Goal: Answer question/provide support: Share knowledge or assist other users

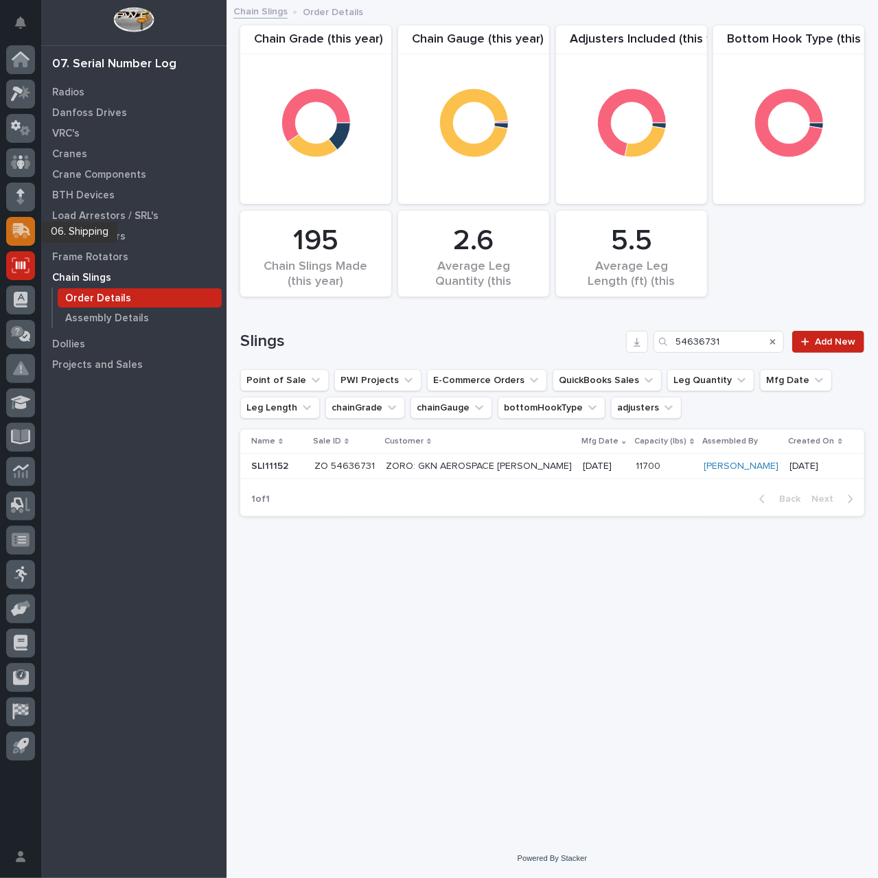
click at [22, 225] on icon at bounding box center [22, 229] width 18 height 13
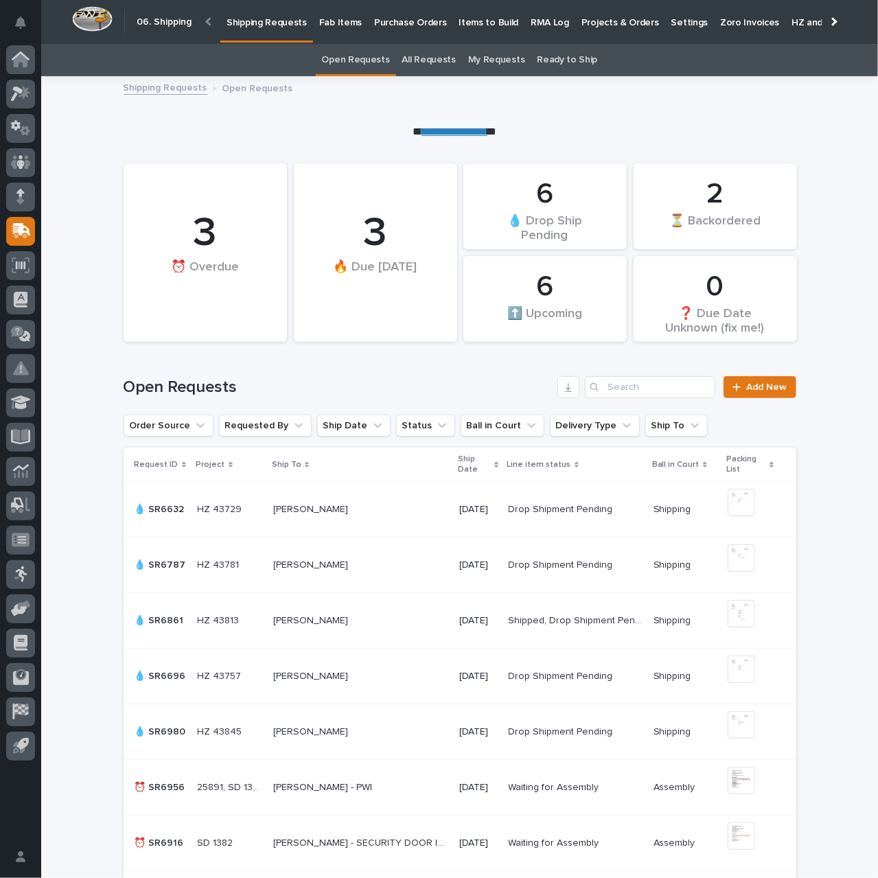
click at [407, 22] on p "Purchase Orders" at bounding box center [410, 14] width 72 height 29
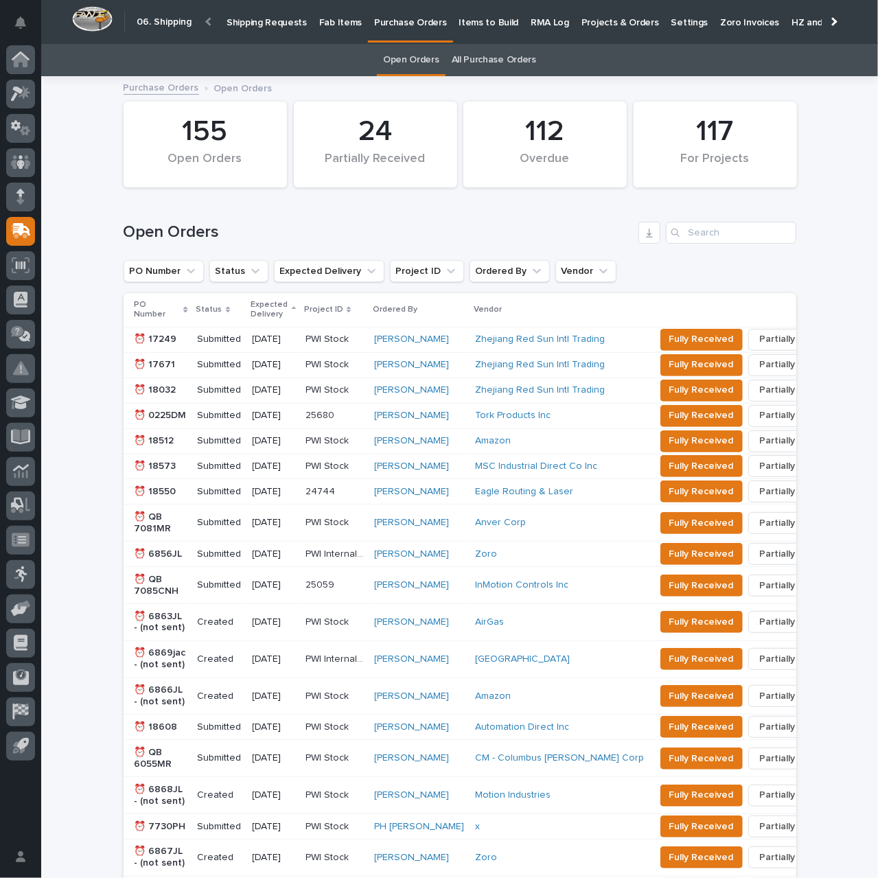
click at [498, 60] on link "All Purchase Orders" at bounding box center [494, 60] width 84 height 32
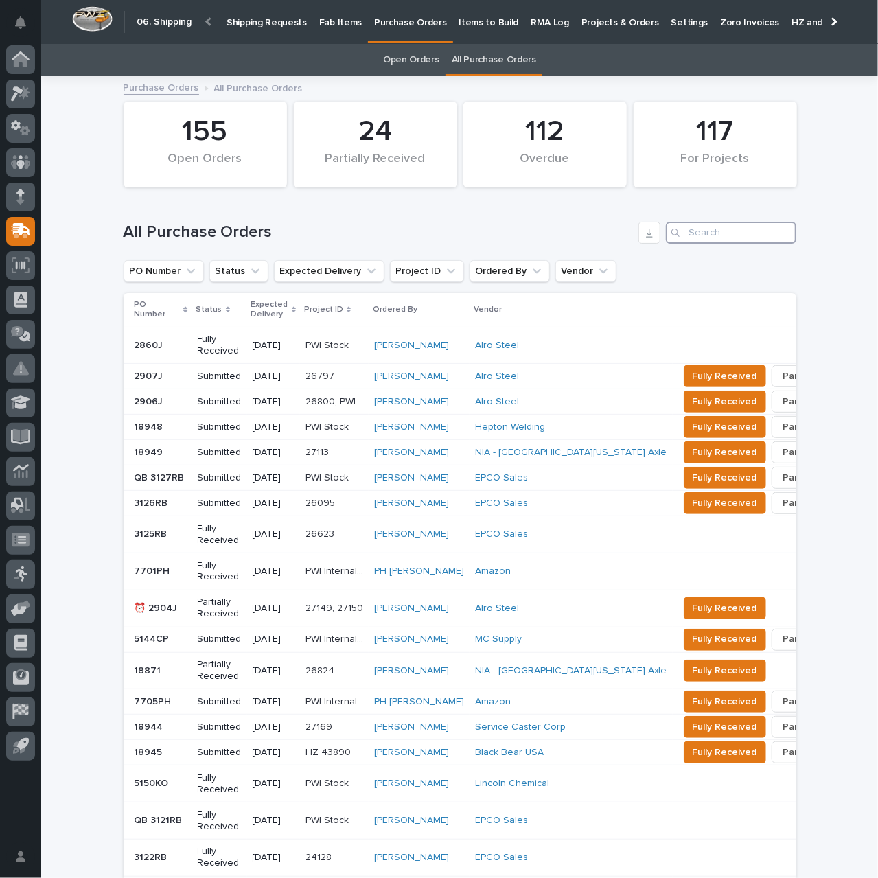
click at [691, 238] on input "Search" at bounding box center [731, 233] width 130 height 22
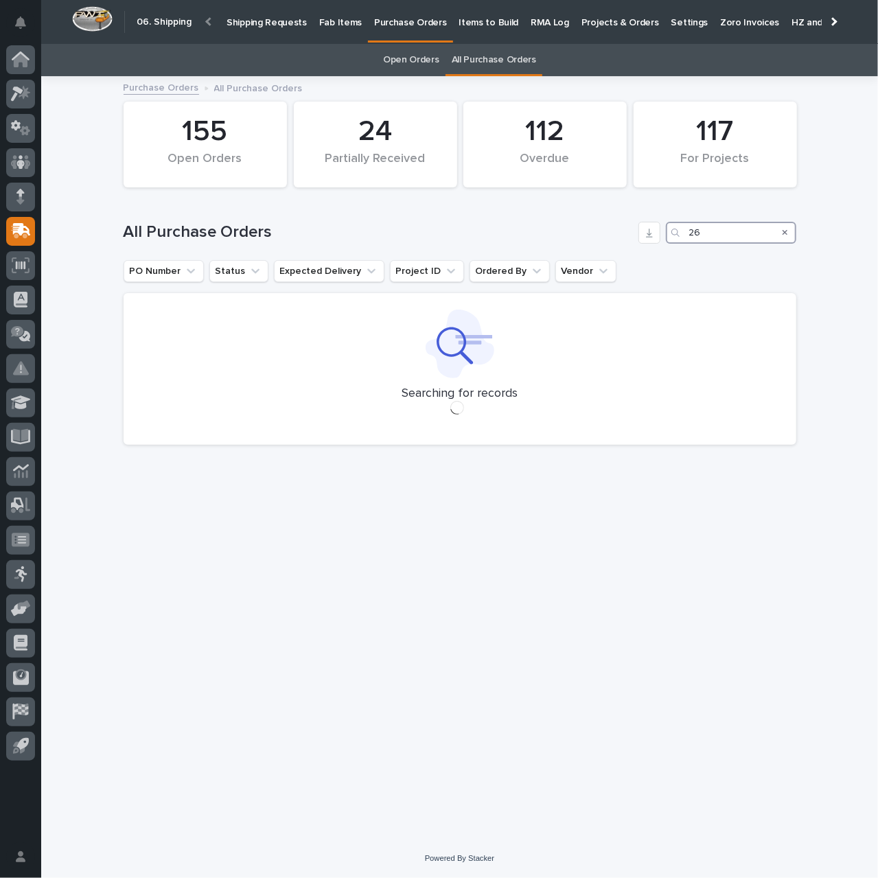
type input "2"
type input "C"
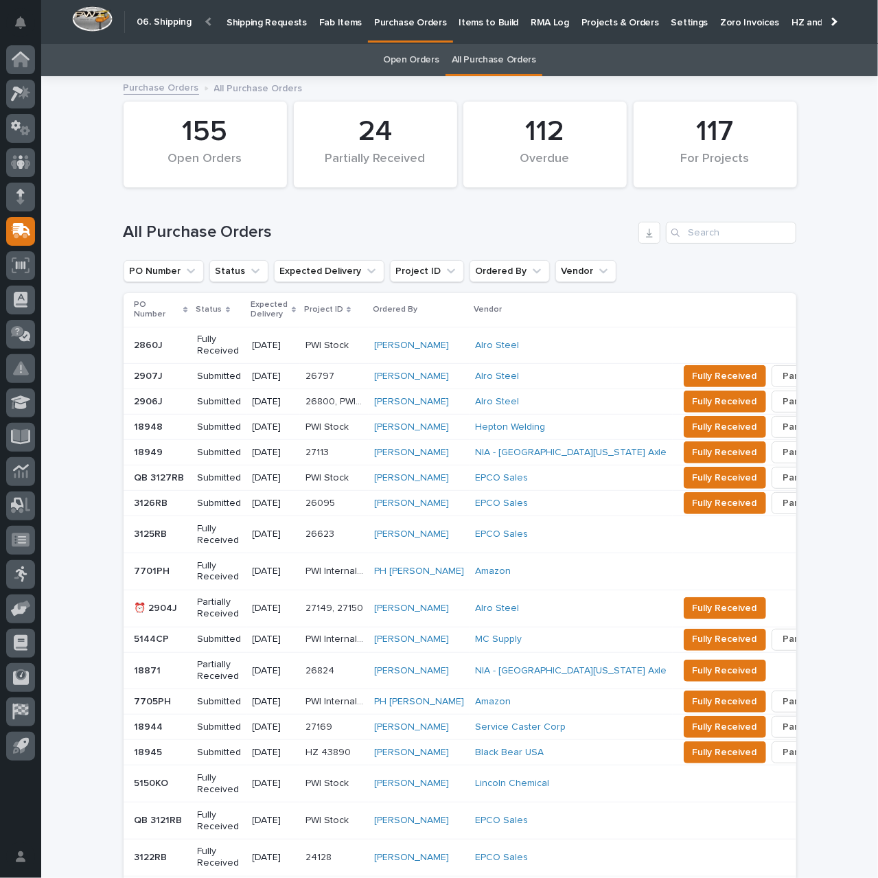
click at [262, 23] on p "Shipping Requests" at bounding box center [267, 14] width 80 height 29
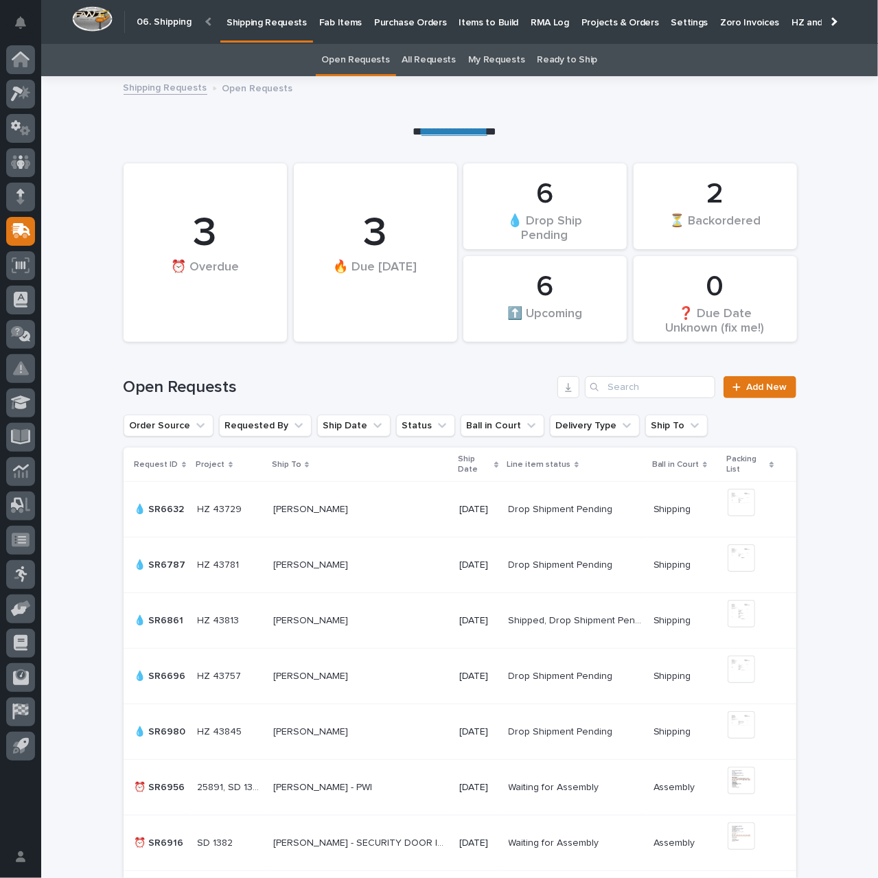
click at [427, 58] on link "All Requests" at bounding box center [429, 60] width 54 height 32
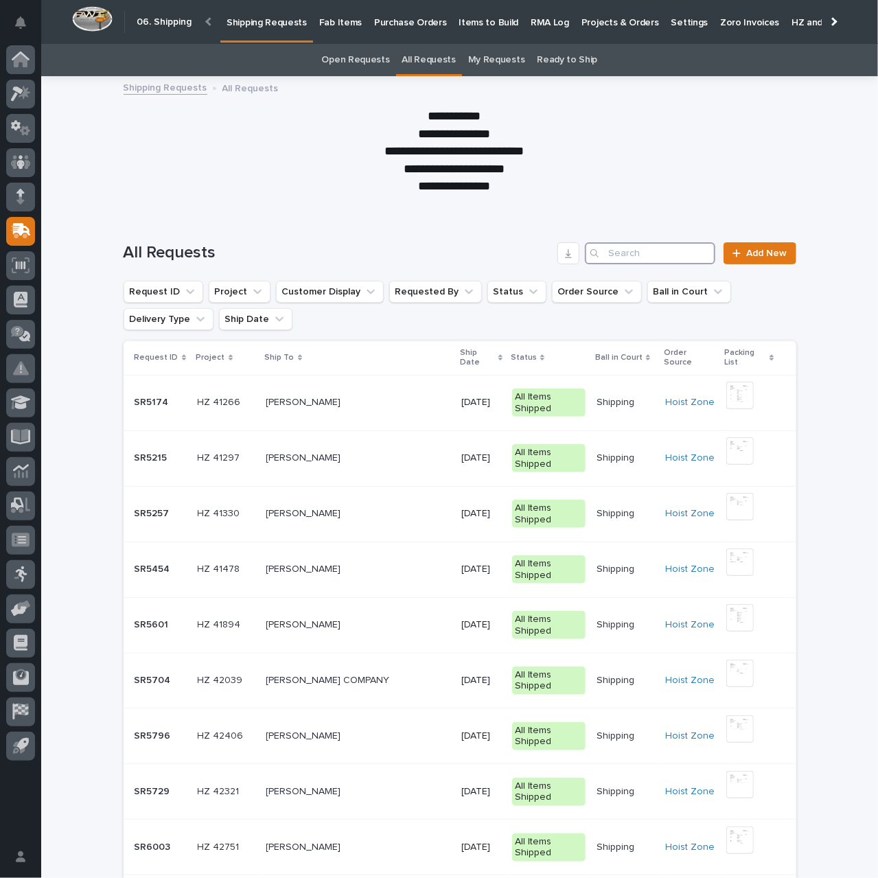
click at [659, 258] on input "Search" at bounding box center [650, 253] width 130 height 22
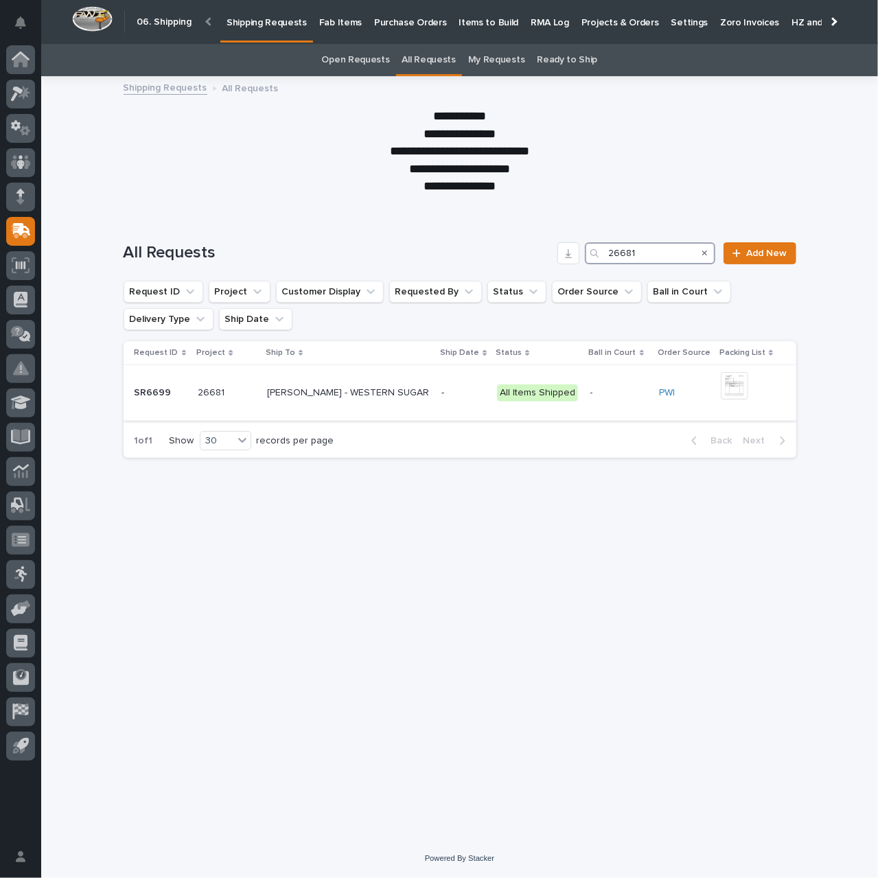
type input "26681"
click at [251, 399] on div "26681 26681" at bounding box center [227, 393] width 58 height 23
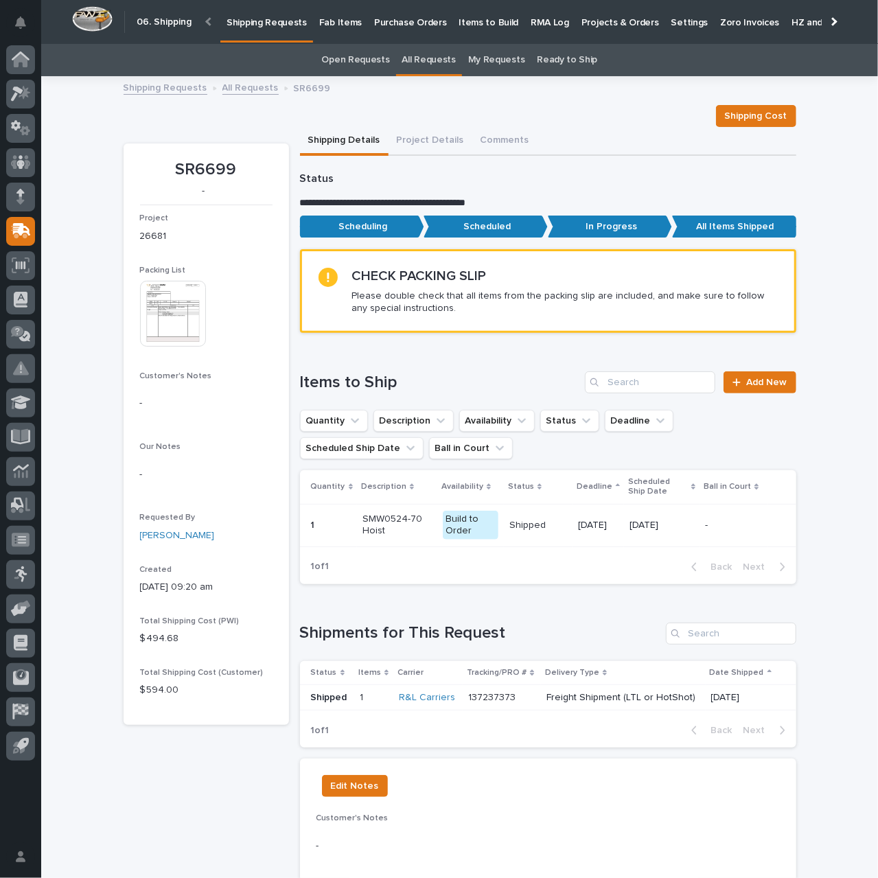
click at [170, 313] on img at bounding box center [173, 314] width 66 height 66
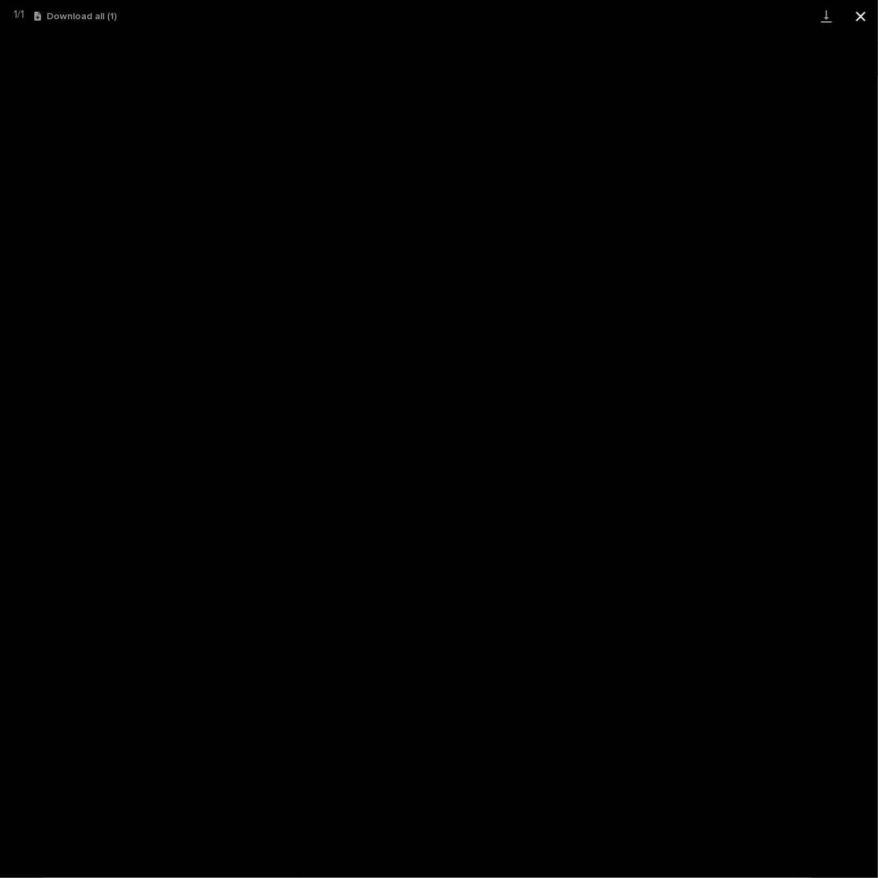
click at [860, 12] on button "Close gallery" at bounding box center [861, 16] width 34 height 32
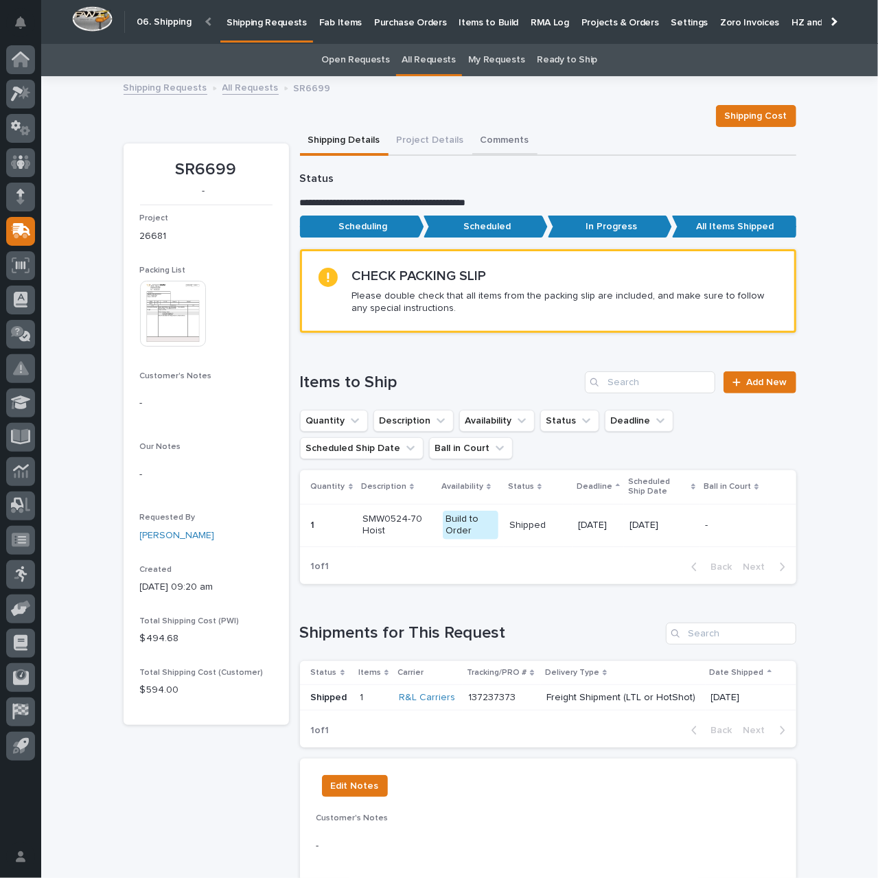
click at [497, 142] on button "Comments" at bounding box center [505, 141] width 65 height 29
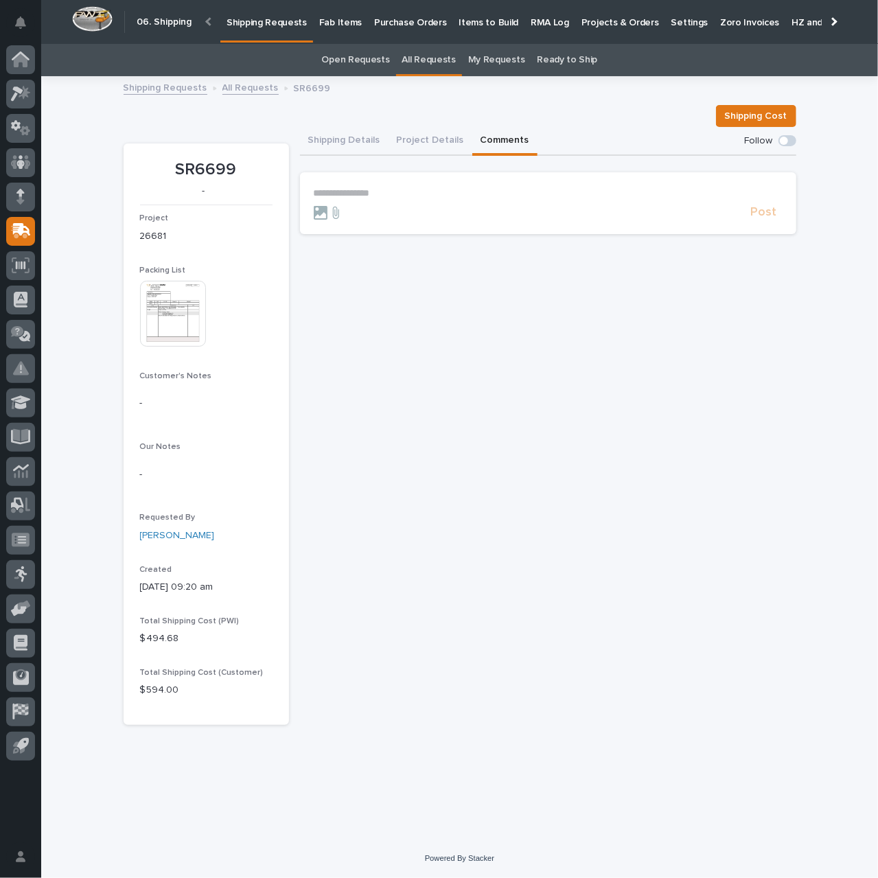
click at [360, 194] on p "**********" at bounding box center [548, 194] width 469 height 12
click at [356, 253] on span "[PERSON_NAME]" at bounding box center [356, 255] width 77 height 10
click at [391, 194] on p "**********" at bounding box center [548, 195] width 469 height 14
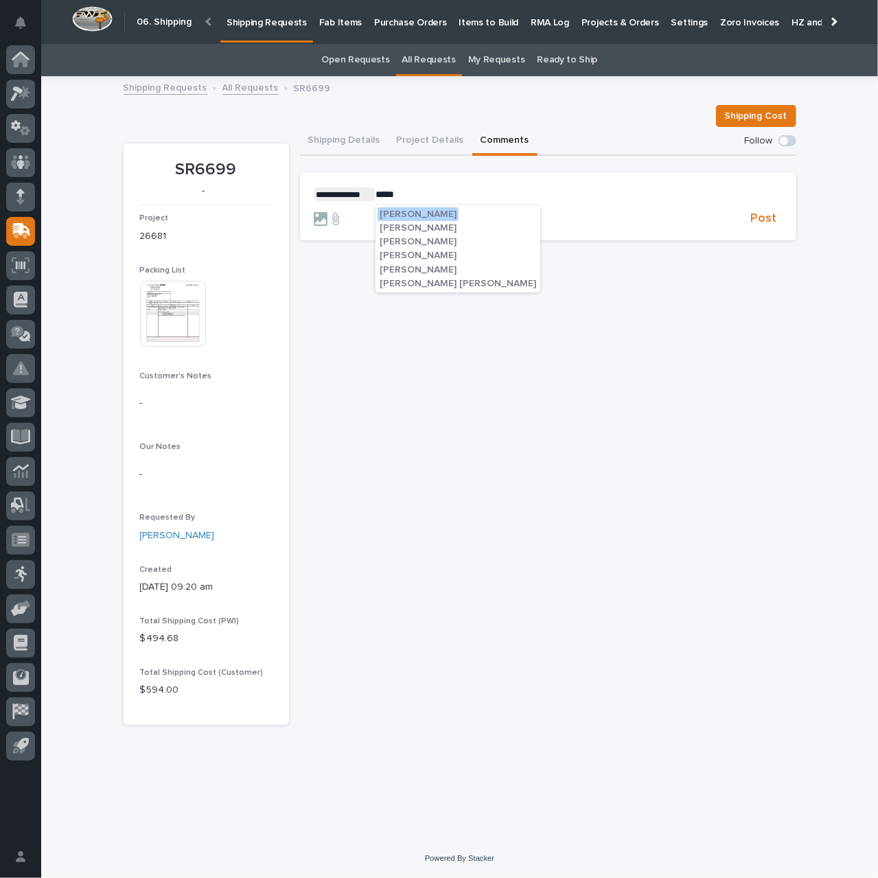
click at [410, 267] on span "[PERSON_NAME]" at bounding box center [418, 270] width 77 height 10
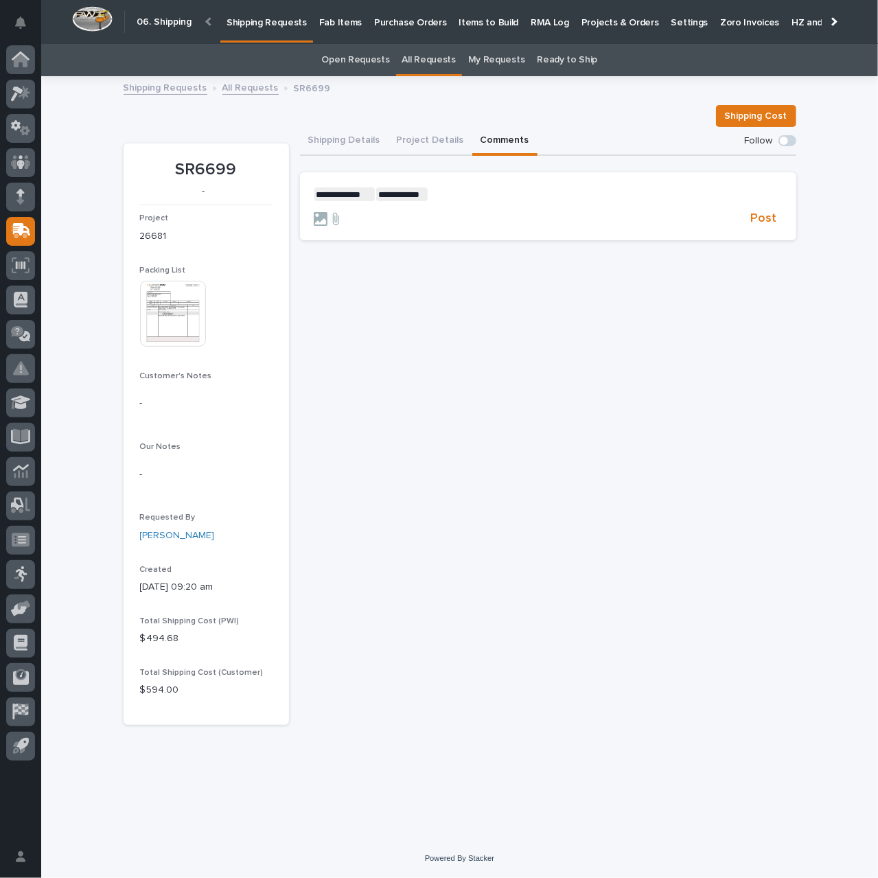
click at [475, 196] on p "**********" at bounding box center [548, 195] width 469 height 14
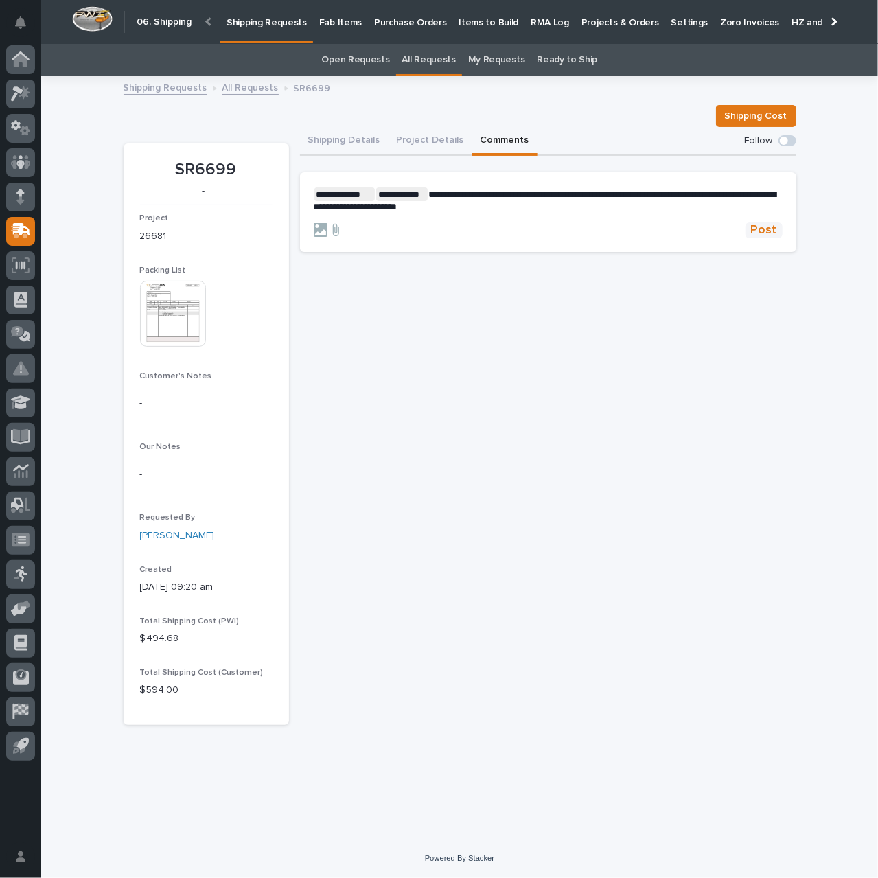
click at [762, 227] on span "Post" at bounding box center [764, 231] width 26 height 16
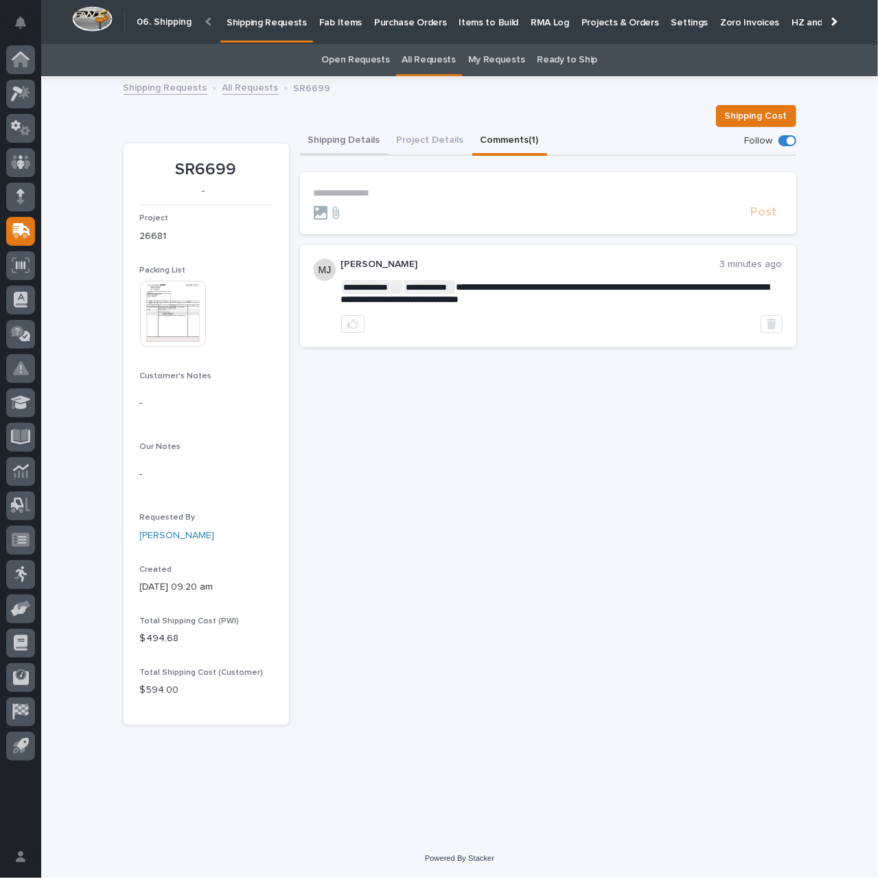
click at [363, 136] on button "Shipping Details" at bounding box center [344, 141] width 89 height 29
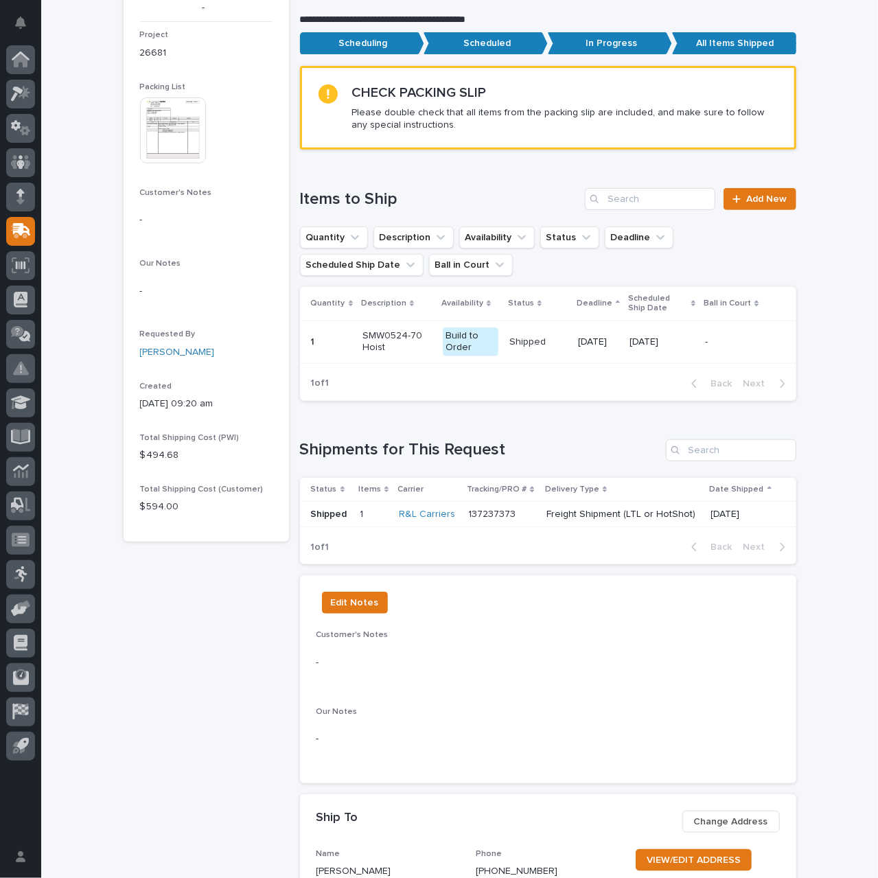
scroll to position [275, 0]
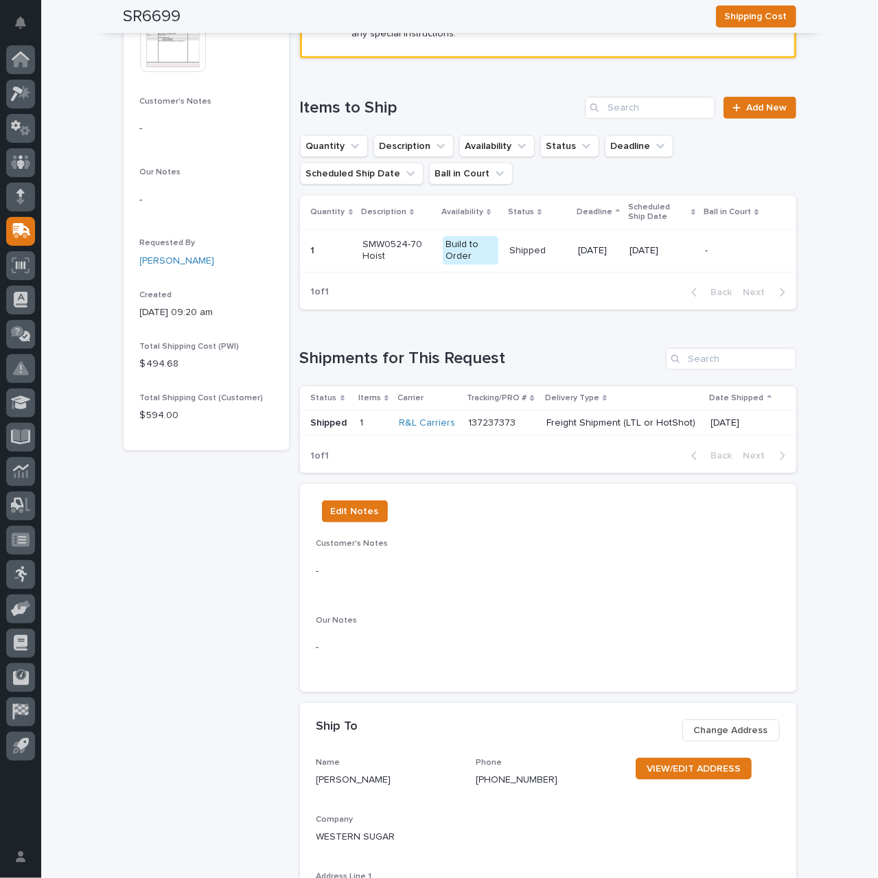
click at [541, 422] on td "Freight Shipment (LTL or HotShot)" at bounding box center [623, 423] width 165 height 25
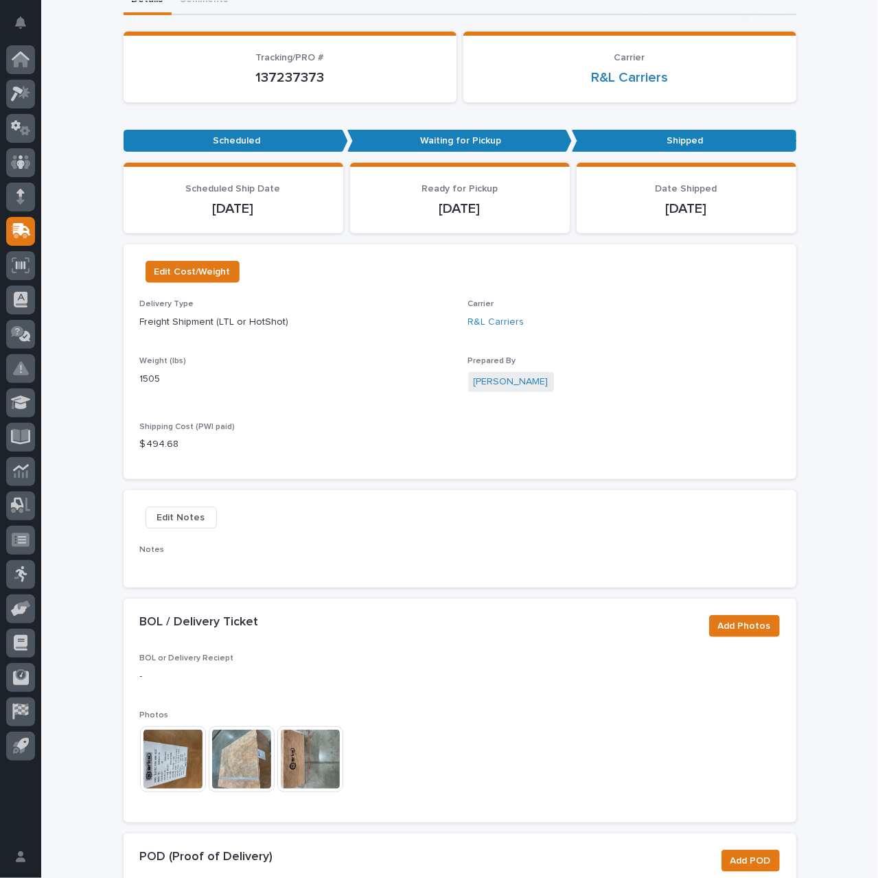
scroll to position [343, 0]
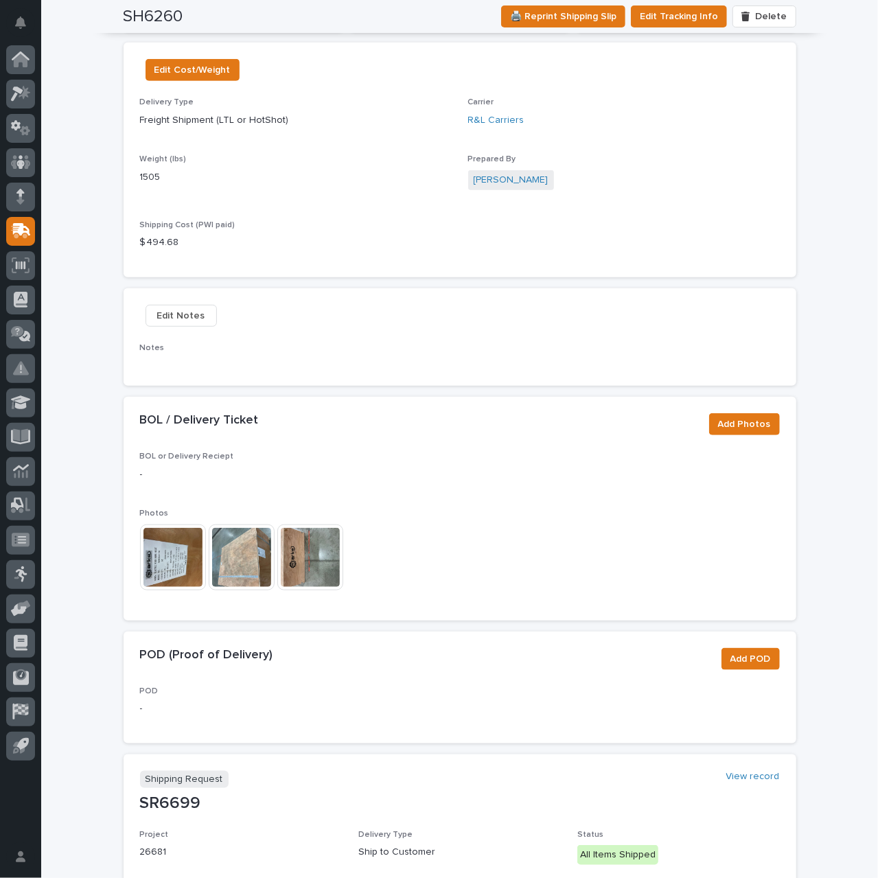
click at [174, 565] on img at bounding box center [173, 558] width 66 height 66
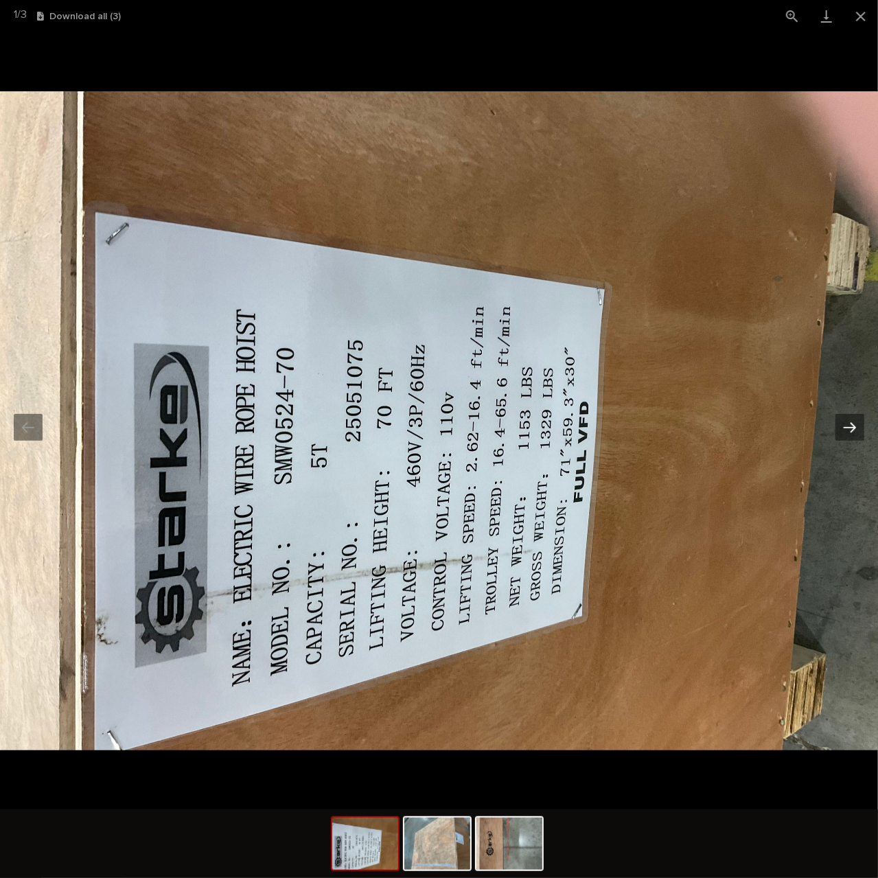
click at [859, 438] on button "Next slide" at bounding box center [850, 427] width 29 height 27
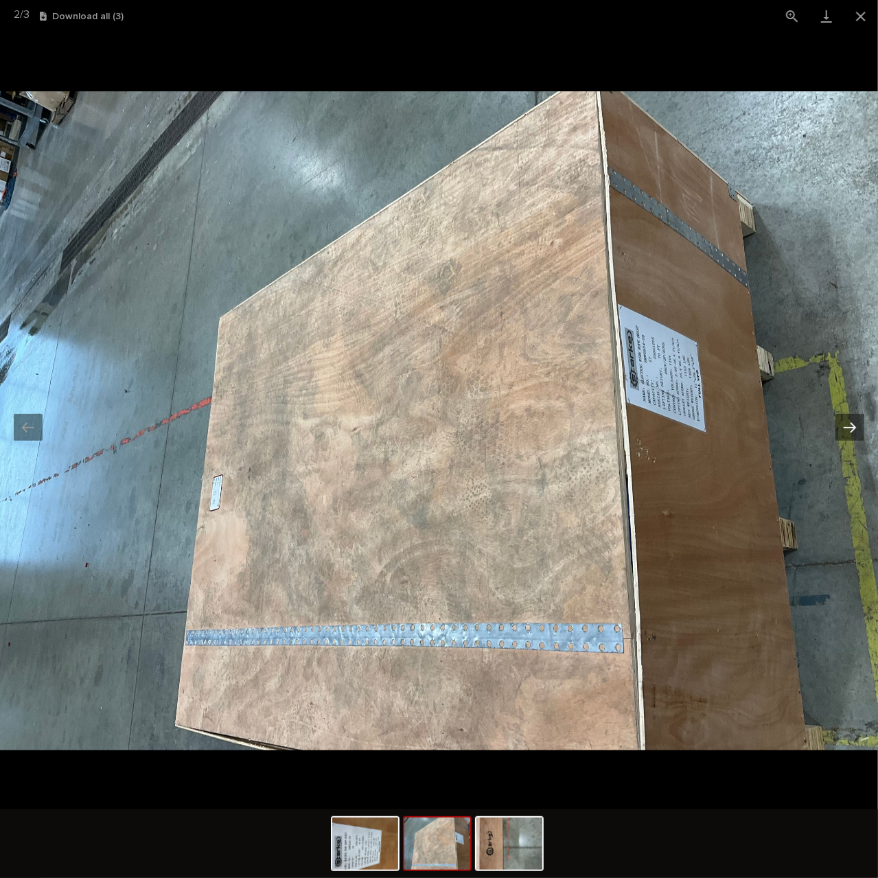
click at [859, 438] on button "Next slide" at bounding box center [850, 427] width 29 height 27
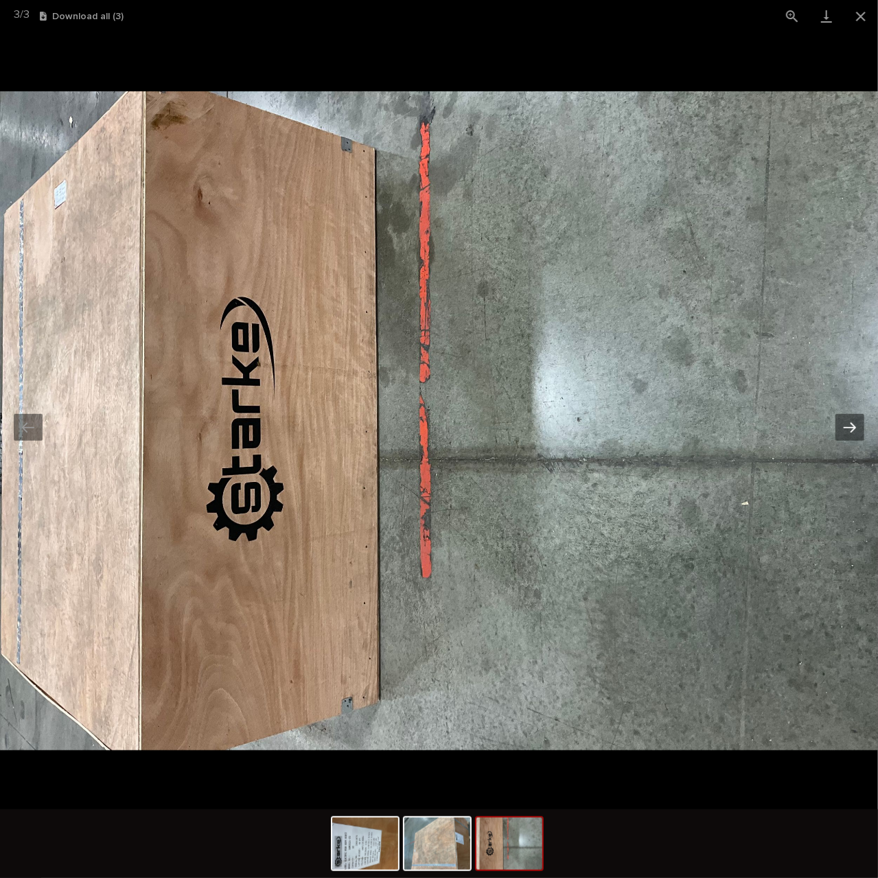
click at [859, 438] on button "Next slide" at bounding box center [850, 427] width 29 height 27
